Goal: Transaction & Acquisition: Purchase product/service

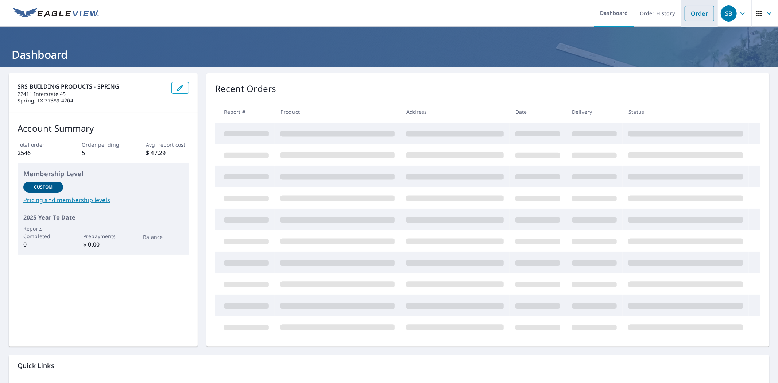
click at [687, 13] on link "Order" at bounding box center [699, 13] width 30 height 15
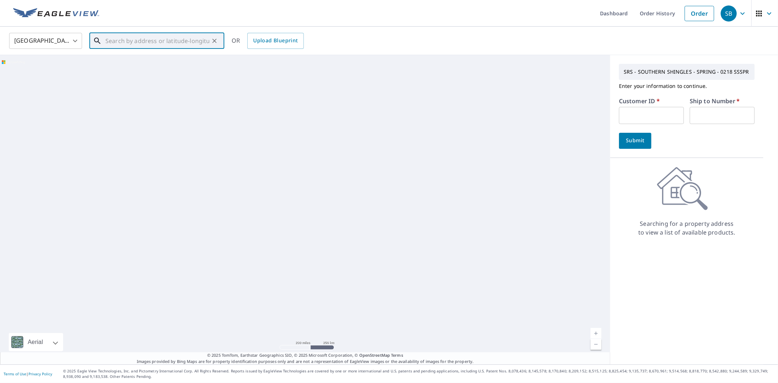
click at [157, 44] on input "text" at bounding box center [157, 41] width 104 height 20
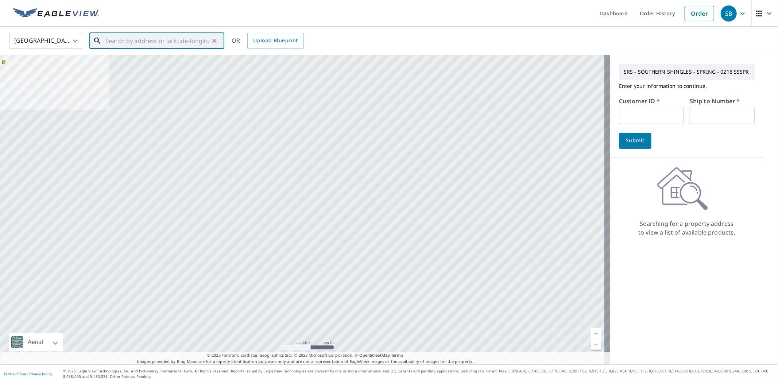
paste input "[STREET_ADDRESS]"
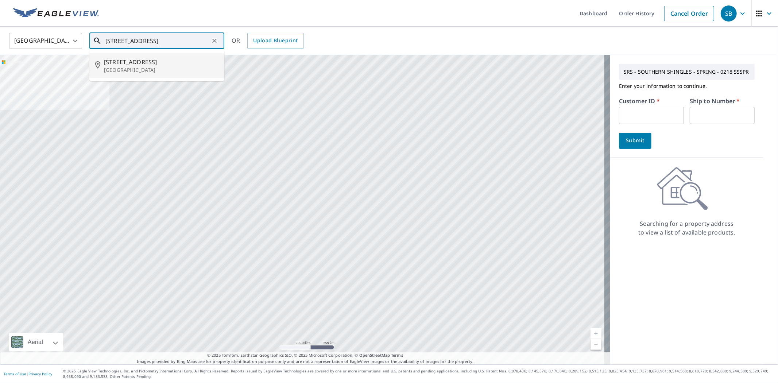
click at [151, 58] on span "[STREET_ADDRESS]" at bounding box center [161, 62] width 114 height 9
type input "[STREET_ADDRESS]"
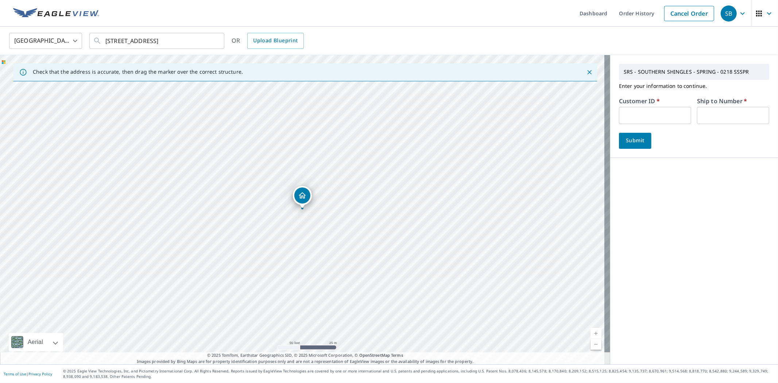
click at [660, 113] on input "text" at bounding box center [655, 115] width 72 height 17
click at [664, 113] on input "text" at bounding box center [655, 115] width 72 height 17
type input "ONW218"
type input "1"
click at [637, 135] on button "Submit" at bounding box center [635, 141] width 32 height 16
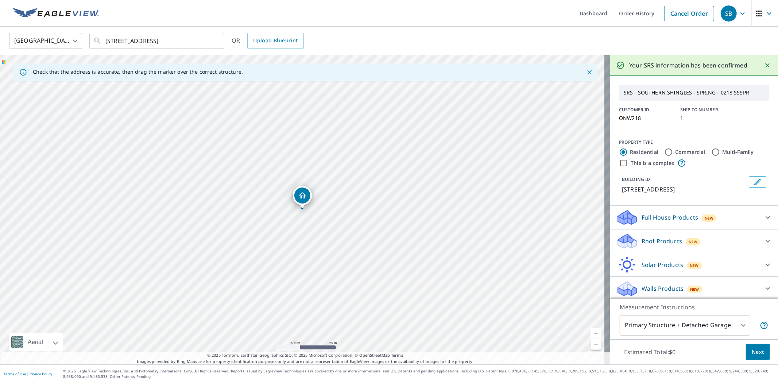
click at [682, 151] on label "Commercial" at bounding box center [690, 151] width 30 height 7
click at [673, 151] on input "Commercial" at bounding box center [668, 152] width 9 height 9
radio input "true"
type input "4"
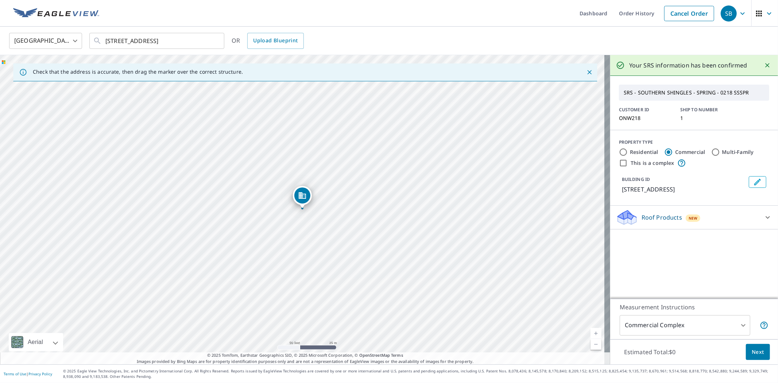
click at [677, 217] on div "Roof Products New" at bounding box center [687, 217] width 143 height 17
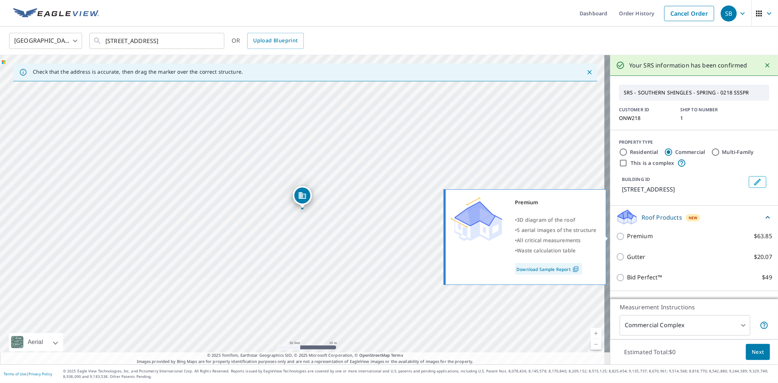
click at [654, 238] on label "Premium $63.85" at bounding box center [699, 235] width 145 height 9
click at [627, 238] on input "Premium $63.85" at bounding box center [621, 236] width 11 height 9
checkbox input "true"
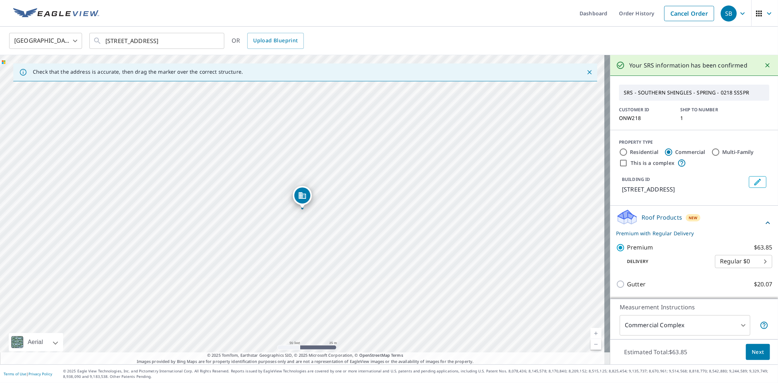
scroll to position [19, 0]
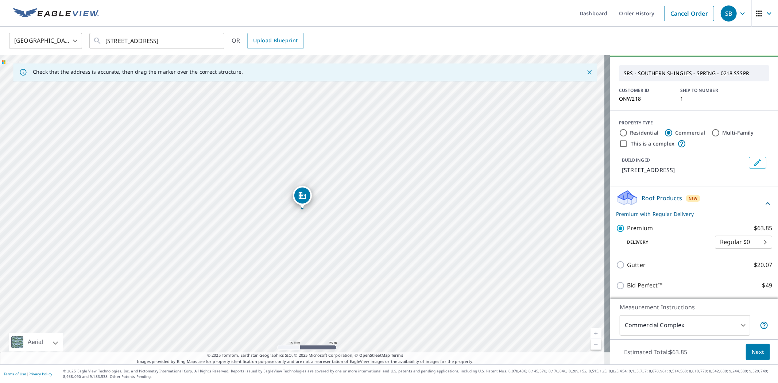
click at [755, 349] on span "Next" at bounding box center [757, 351] width 12 height 9
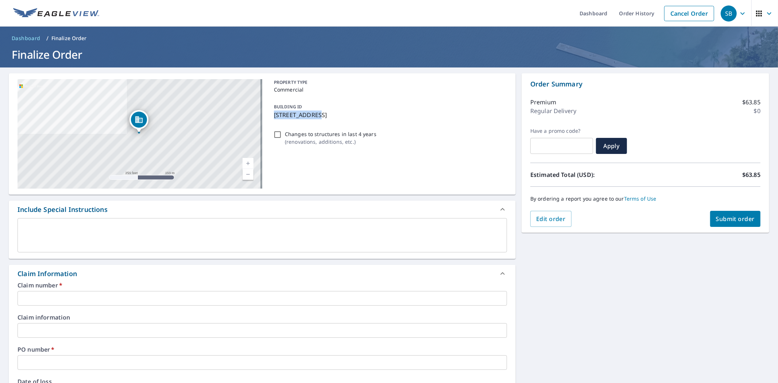
drag, startPoint x: 272, startPoint y: 112, endPoint x: 315, endPoint y: 120, distance: 43.9
click at [315, 120] on div "BUILDING ID [STREET_ADDRESS]" at bounding box center [389, 110] width 236 height 23
checkbox input "true"
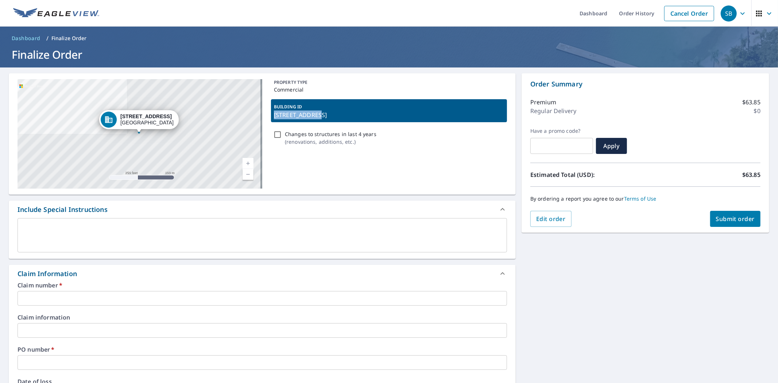
copy p "[STREET_ADDRESS]"
click at [43, 291] on input "text" at bounding box center [261, 298] width 489 height 15
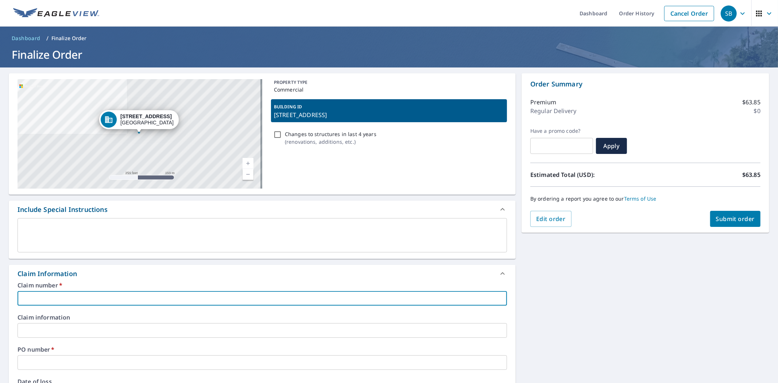
paste input "[STREET_ADDRESS]"
type input "[STREET_ADDRESS]"
checkbox input "true"
type input "[STREET_ADDRESS]"
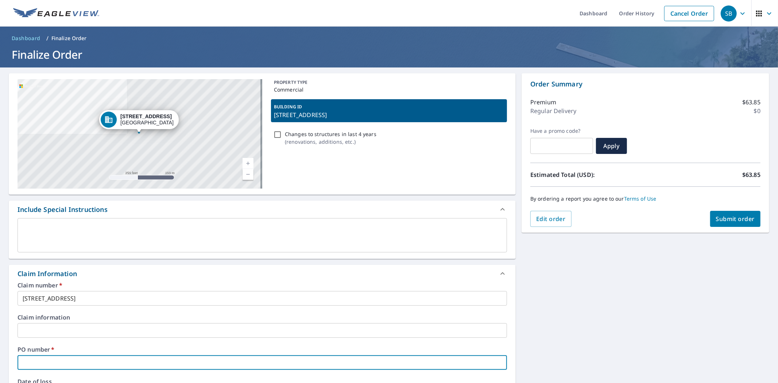
click at [43, 362] on input "text" at bounding box center [261, 362] width 489 height 15
paste input "[STREET_ADDRESS]"
type input "[STREET_ADDRESS]"
checkbox input "true"
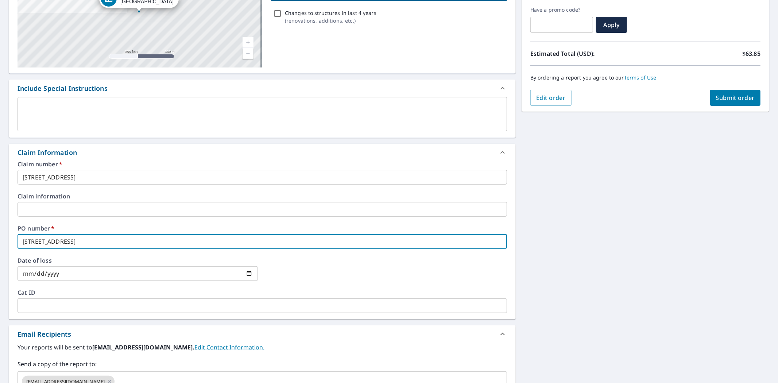
scroll to position [121, 0]
type input "[STREET_ADDRESS]"
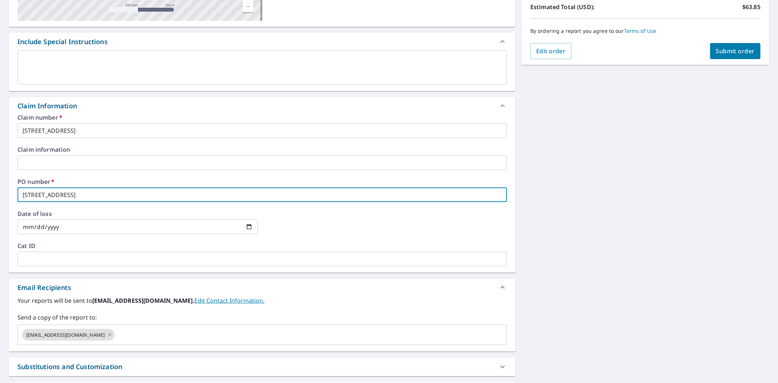
scroll to position [238, 0]
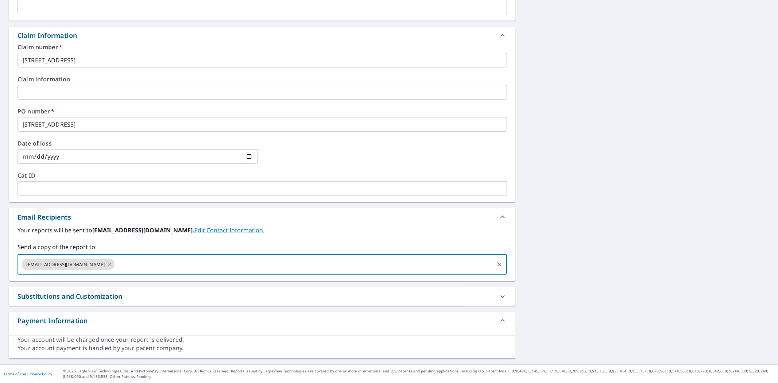
click at [135, 259] on input "text" at bounding box center [304, 264] width 377 height 14
paste input "[PERSON_NAME][EMAIL_ADDRESS][PERSON_NAME][DOMAIN_NAME]"
type input "[PERSON_NAME][EMAIL_ADDRESS][PERSON_NAME][DOMAIN_NAME]"
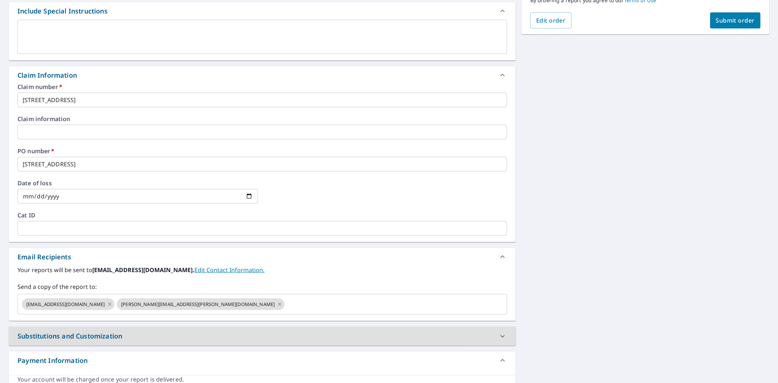
scroll to position [117, 0]
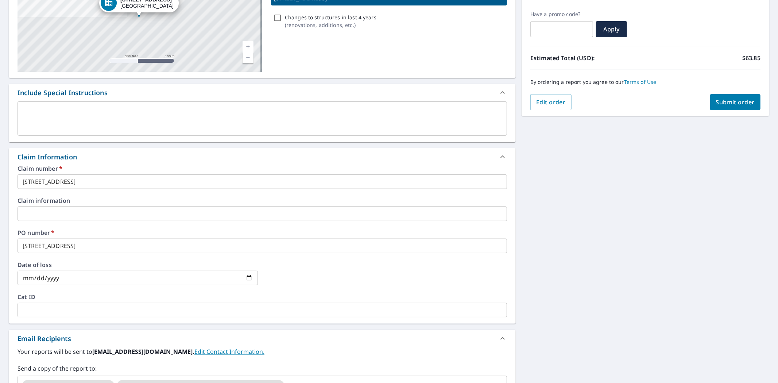
click at [746, 101] on span "Submit order" at bounding box center [735, 102] width 39 height 8
checkbox input "true"
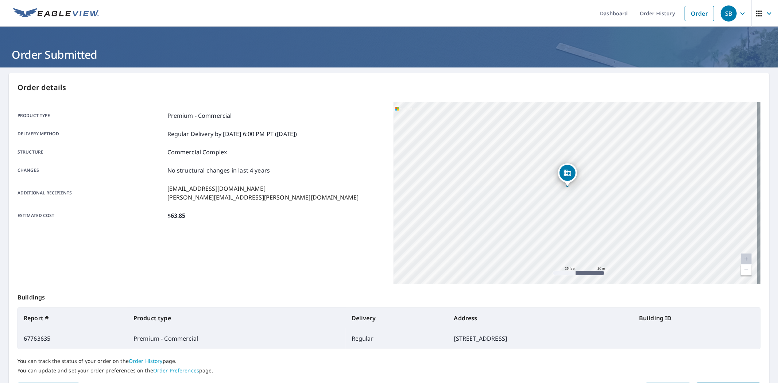
drag, startPoint x: 570, startPoint y: 164, endPoint x: 564, endPoint y: 147, distance: 18.1
click at [564, 147] on div "[STREET_ADDRESS]" at bounding box center [576, 193] width 367 height 182
drag, startPoint x: 588, startPoint y: 158, endPoint x: 591, endPoint y: 205, distance: 46.8
click at [591, 205] on div "[STREET_ADDRESS]" at bounding box center [576, 193] width 367 height 182
click at [659, 12] on link "Order History" at bounding box center [657, 13] width 47 height 27
